Goal: Information Seeking & Learning: Learn about a topic

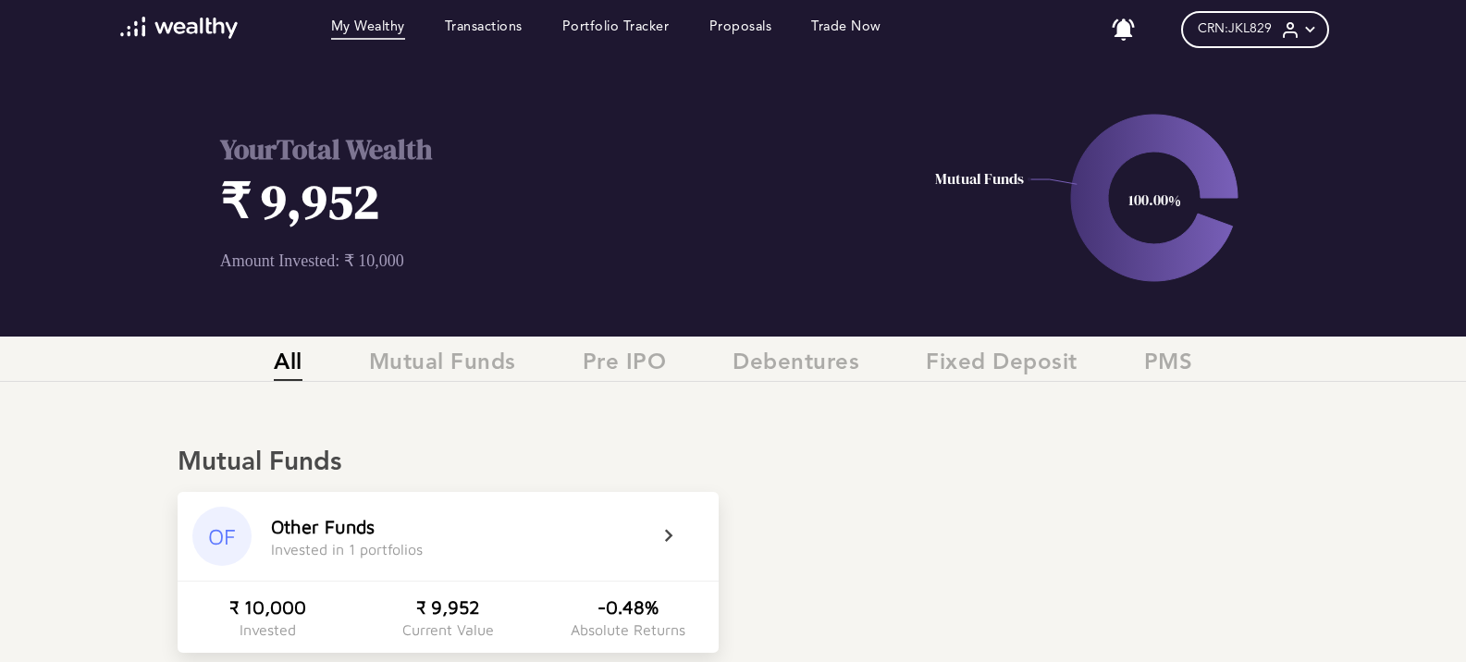
click at [1255, 26] on span "CRN: JKL829" at bounding box center [1235, 29] width 74 height 16
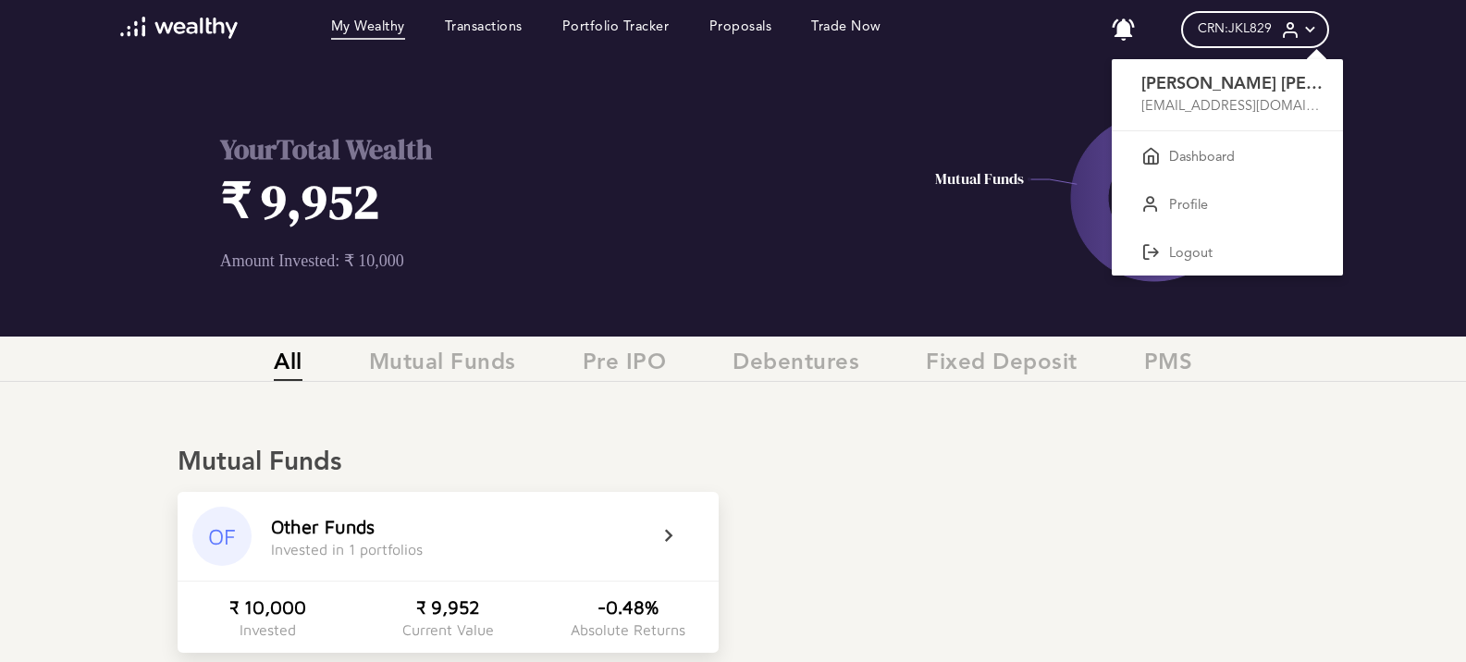
click at [1035, 123] on div at bounding box center [733, 331] width 1466 height 662
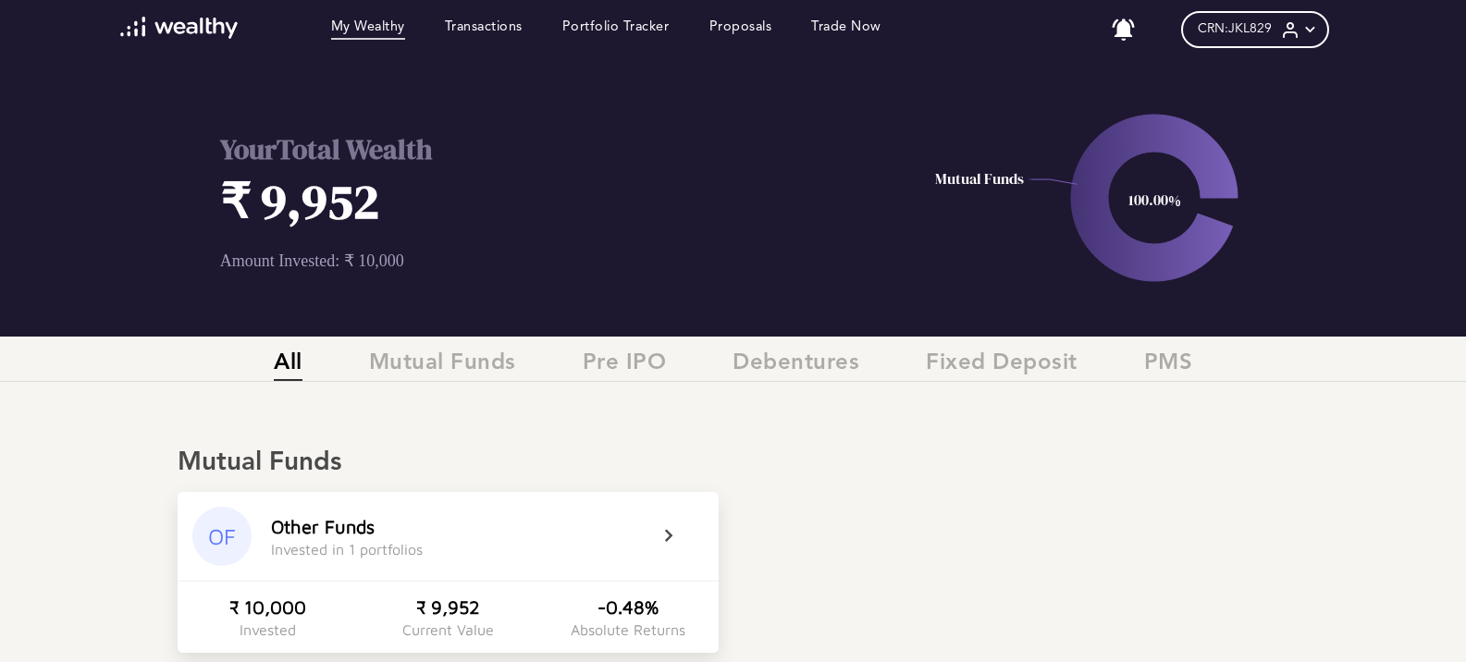
click at [1197, 34] on div "CRN: JKL829" at bounding box center [1255, 29] width 148 height 37
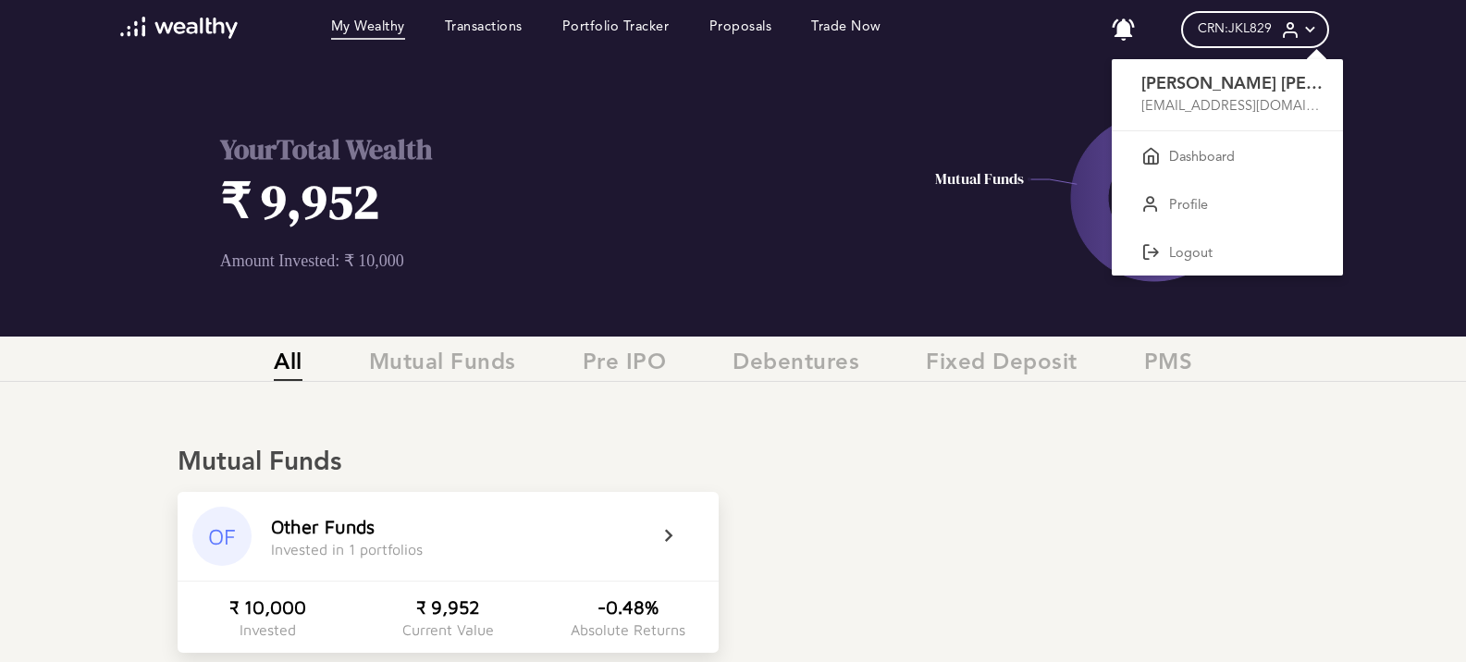
click at [1099, 107] on div at bounding box center [733, 331] width 1466 height 662
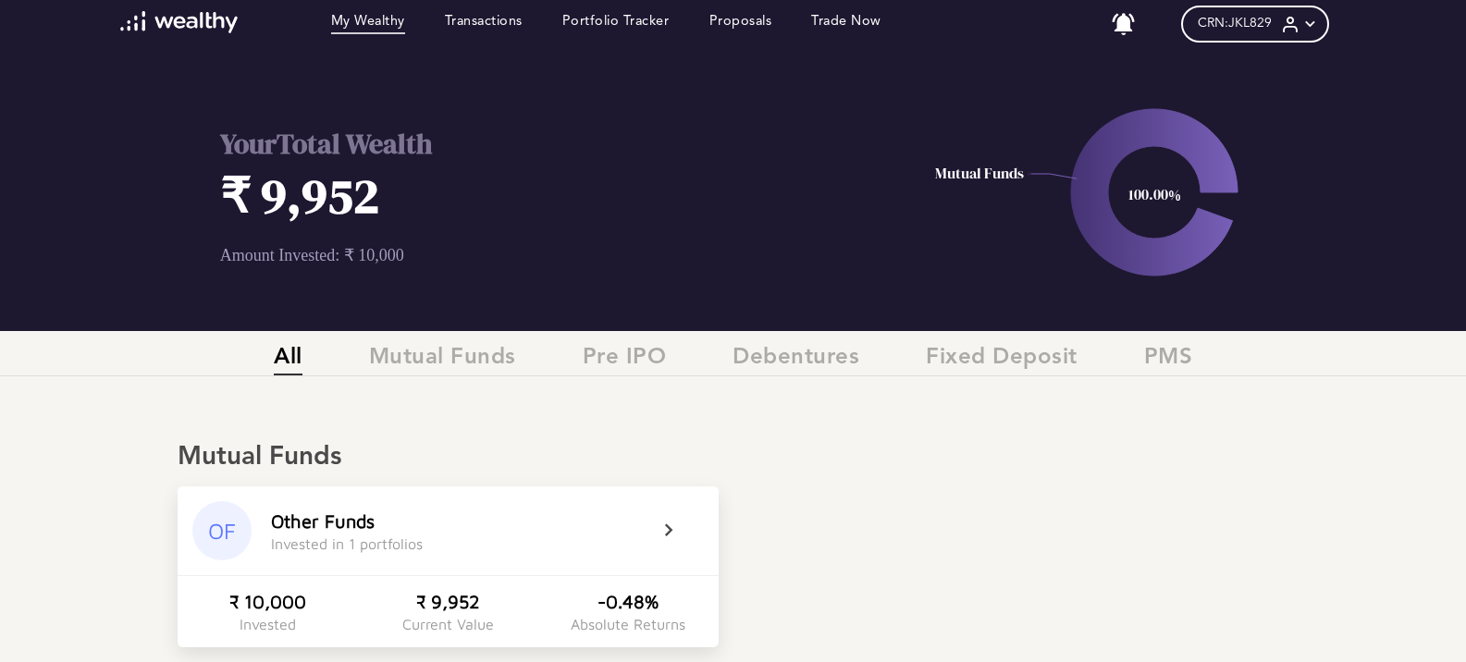
scroll to position [278, 0]
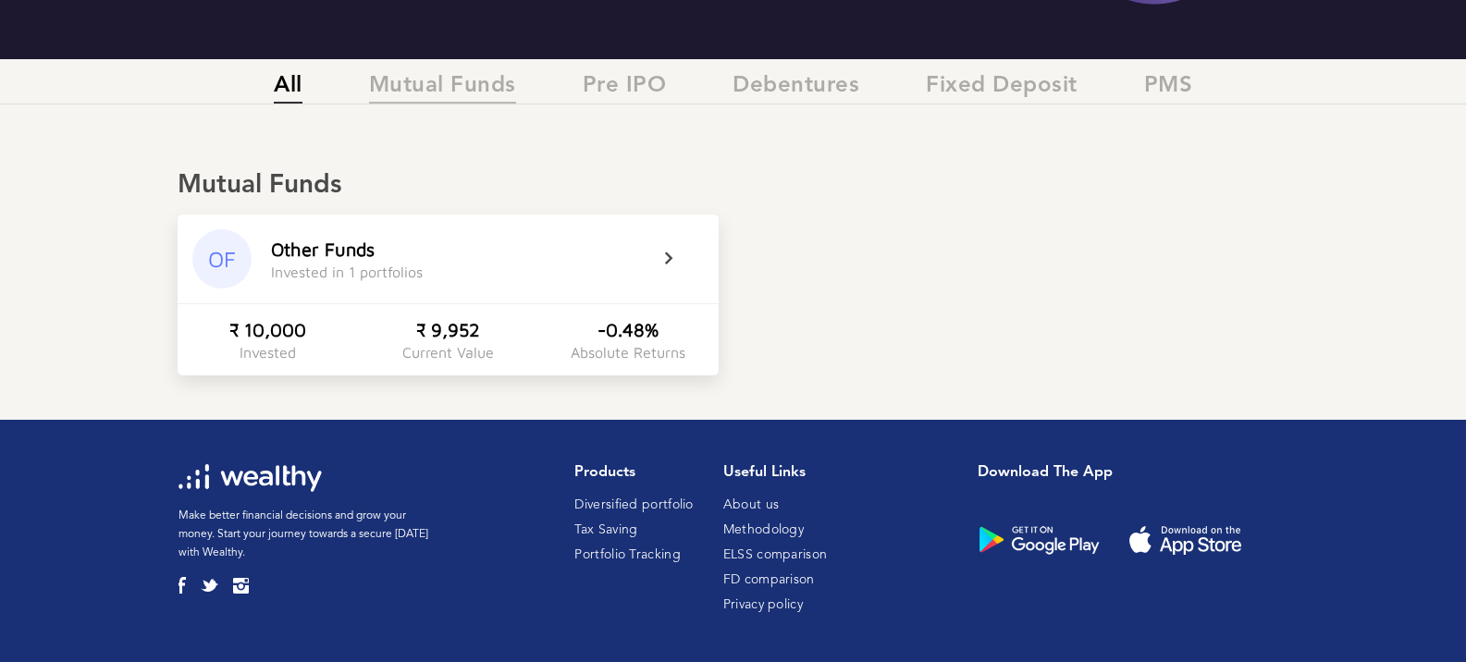
click at [462, 83] on span "Mutual Funds" at bounding box center [442, 88] width 147 height 31
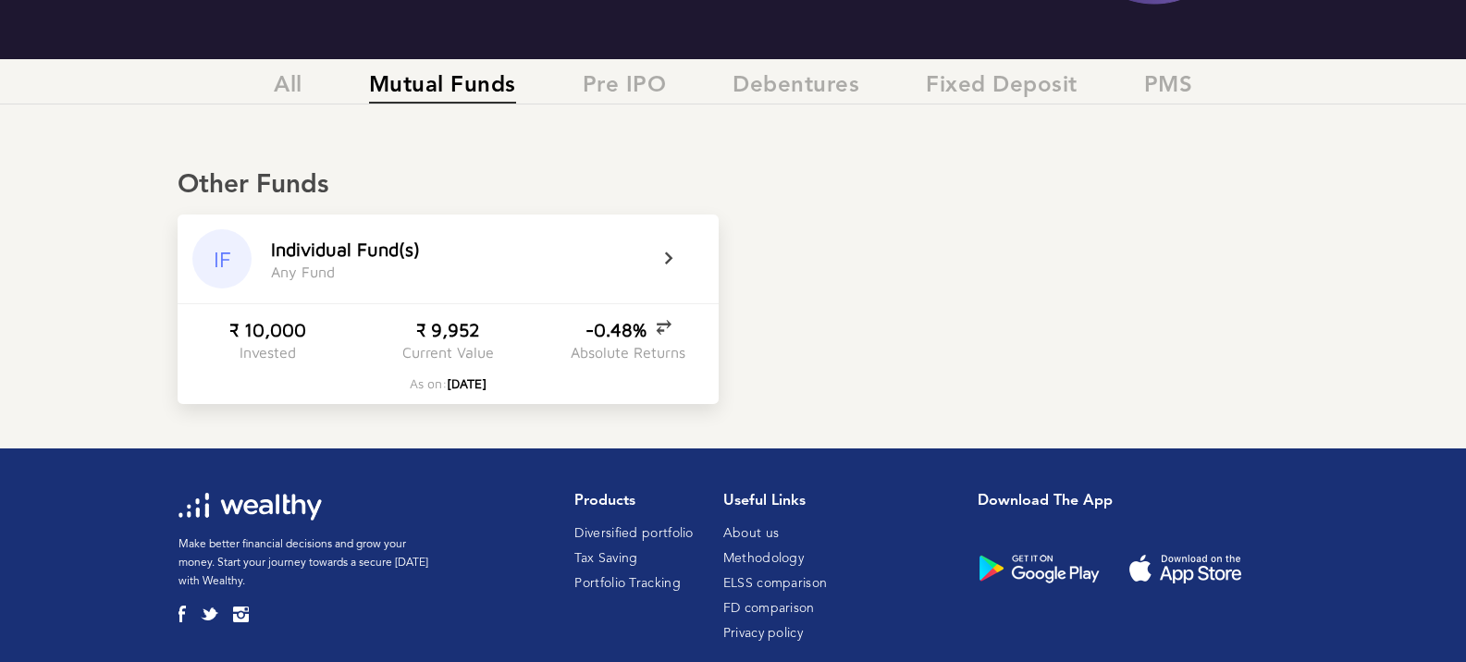
drag, startPoint x: 655, startPoint y: 86, endPoint x: 666, endPoint y: 88, distance: 11.3
click at [656, 86] on span "Pre IPO" at bounding box center [625, 88] width 84 height 31
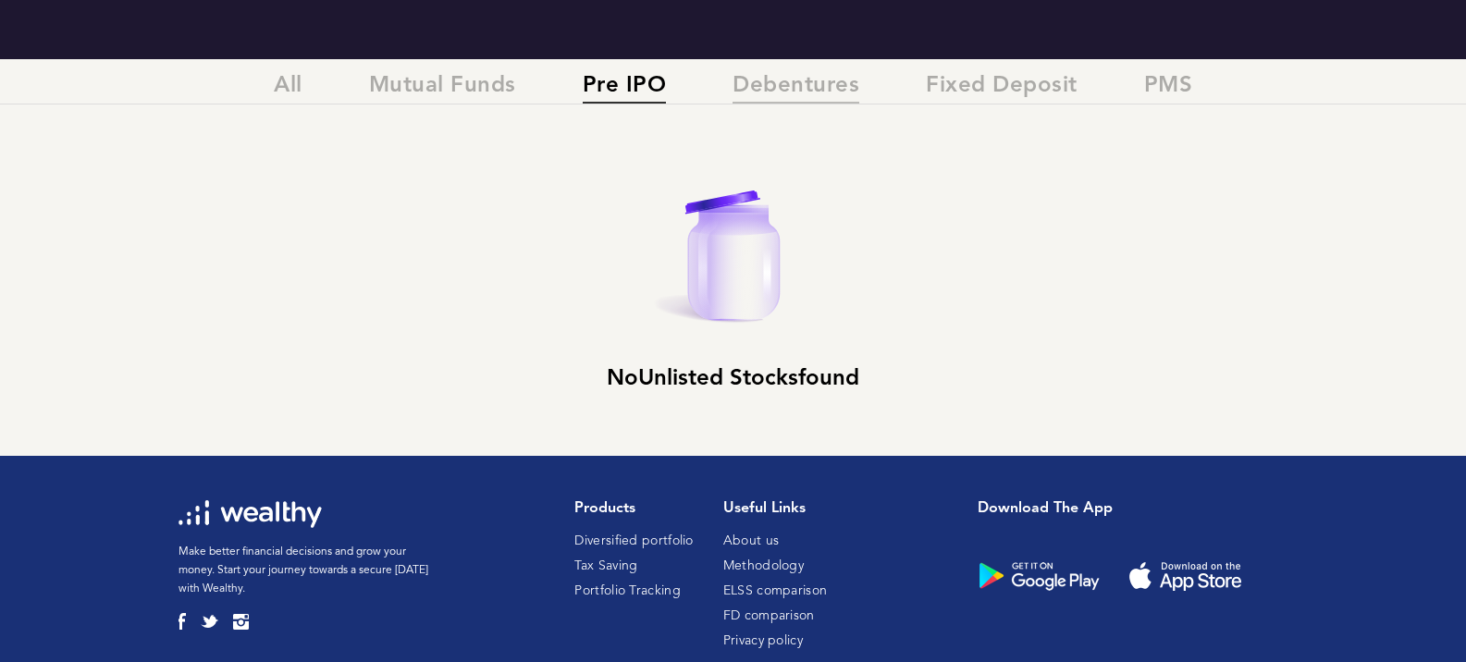
click at [817, 91] on span "Debentures" at bounding box center [796, 88] width 127 height 31
click at [986, 90] on span "Fixed Deposit" at bounding box center [1002, 88] width 152 height 31
click at [1138, 93] on div "All Mutual Funds Pre IPO Debentures Fixed Deposit PMS" at bounding box center [733, 88] width 1466 height 31
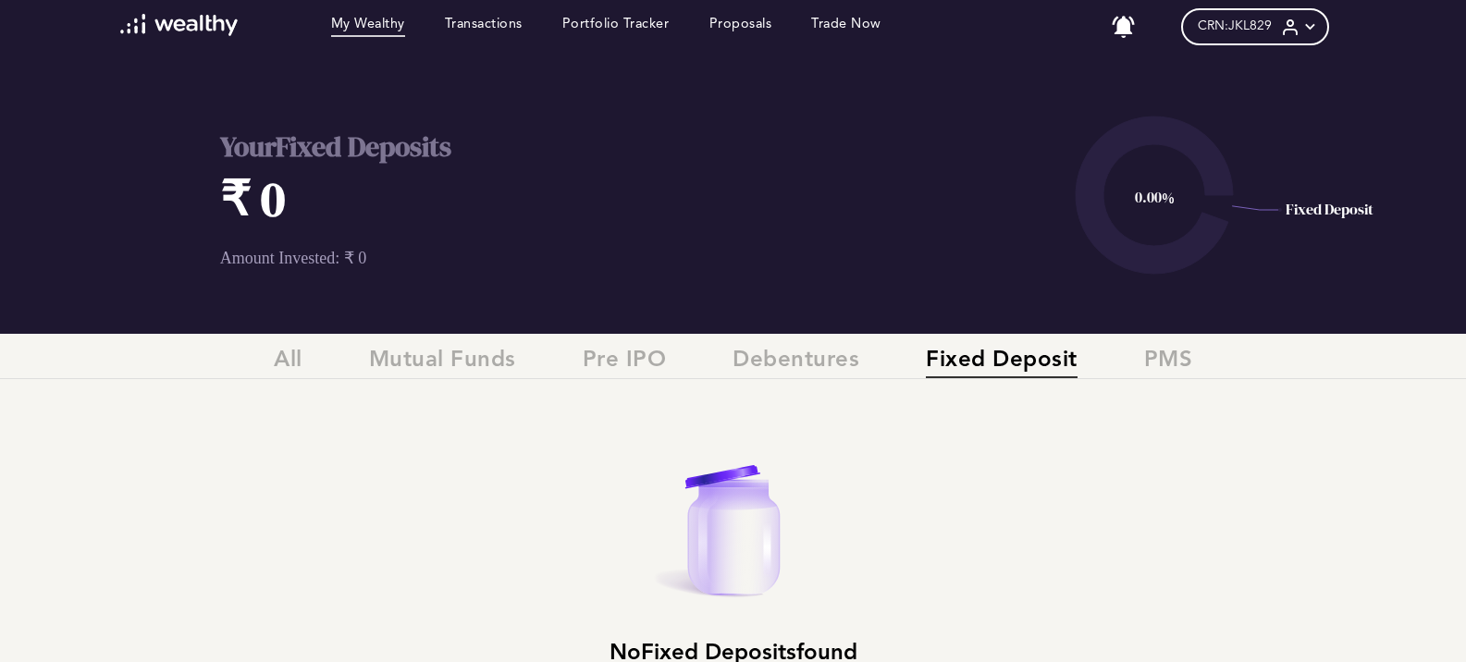
scroll to position [0, 0]
